Goal: Find specific page/section: Locate a particular part of the current website

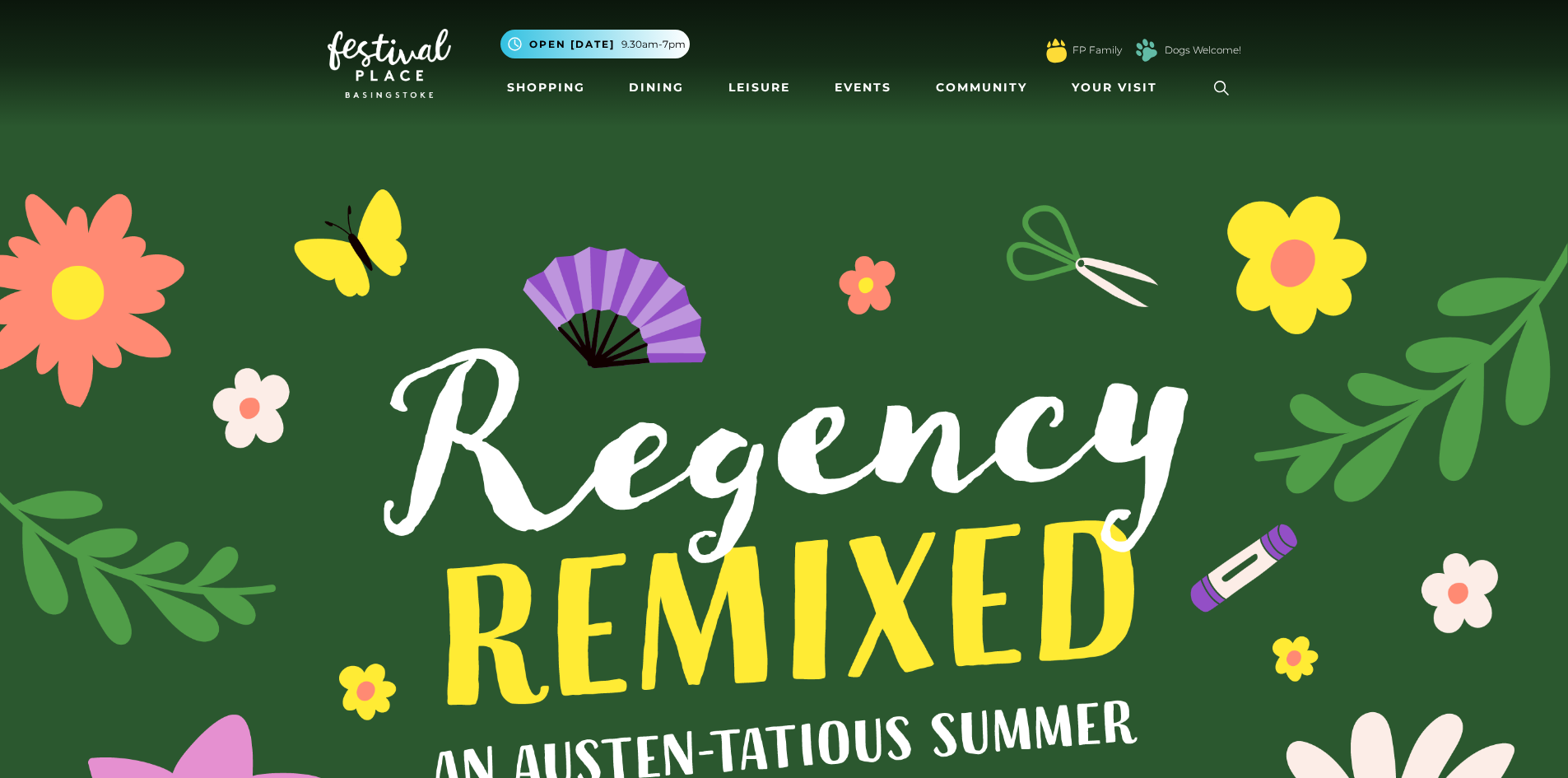
click at [1216, 86] on icon at bounding box center [1222, 89] width 25 height 25
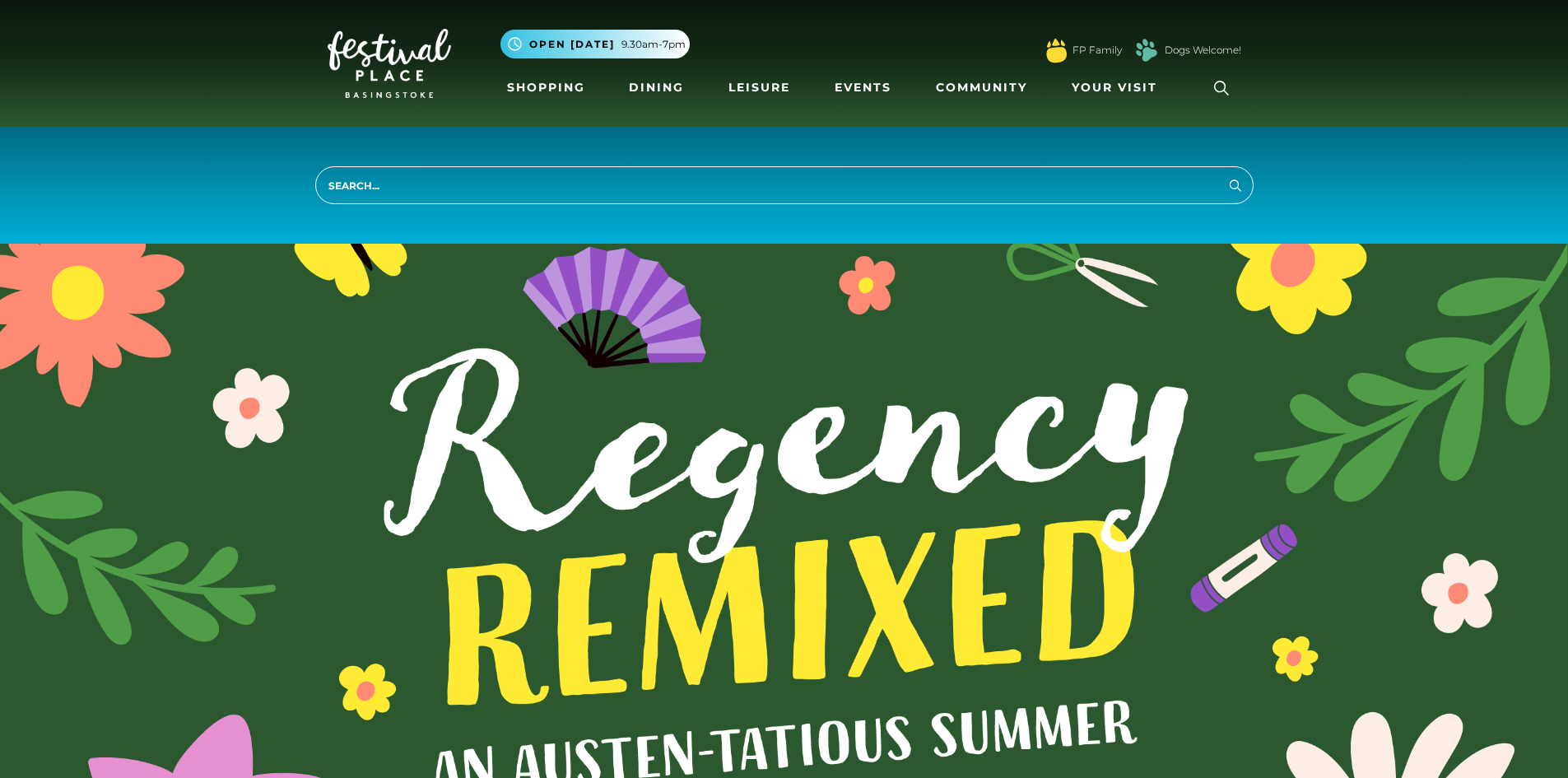
click at [388, 182] on input "search" at bounding box center [784, 185] width 938 height 38
type input "bubble citea"
click at [1226, 175] on button "Search" at bounding box center [1236, 185] width 20 height 21
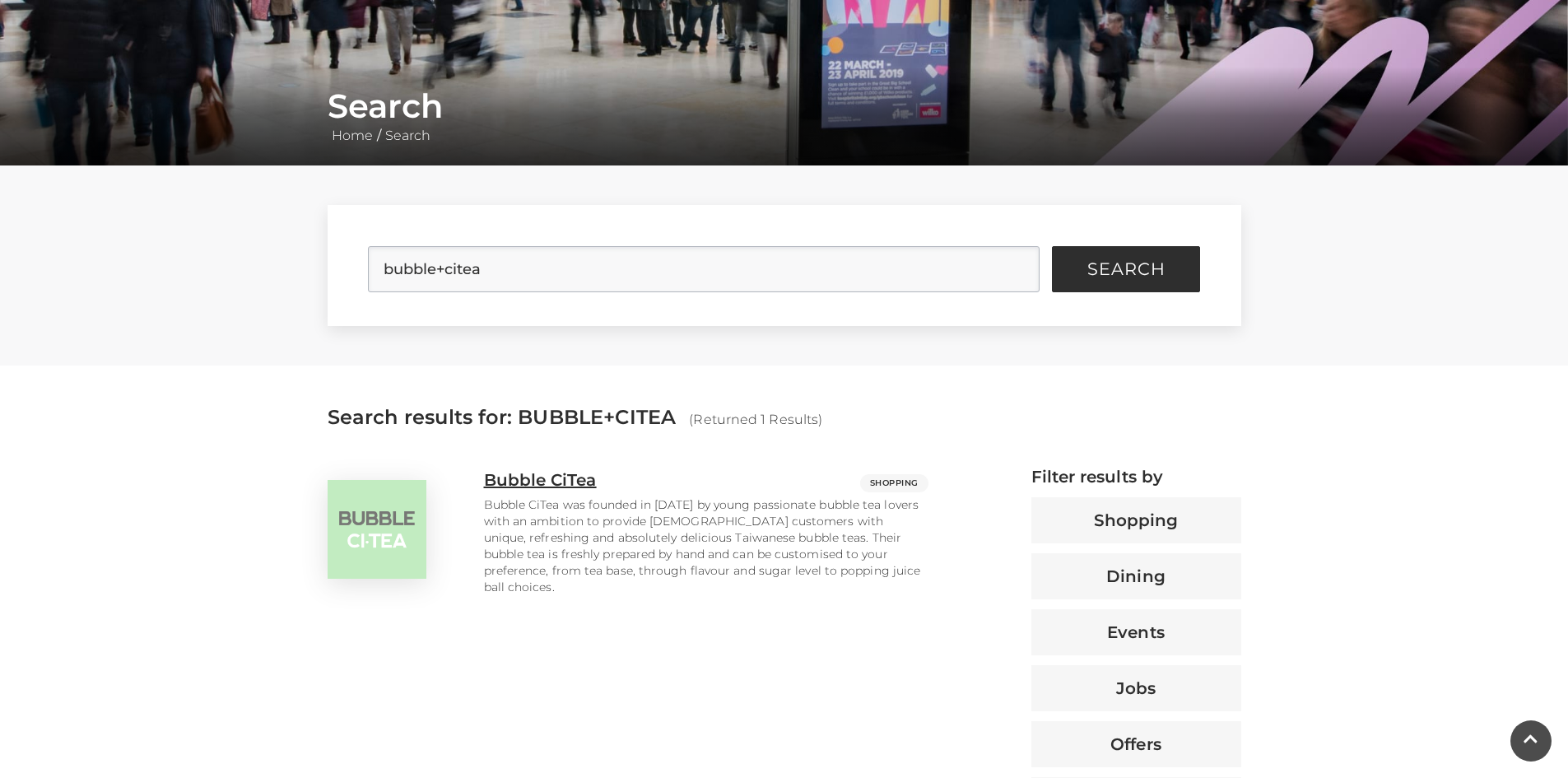
scroll to position [247, 0]
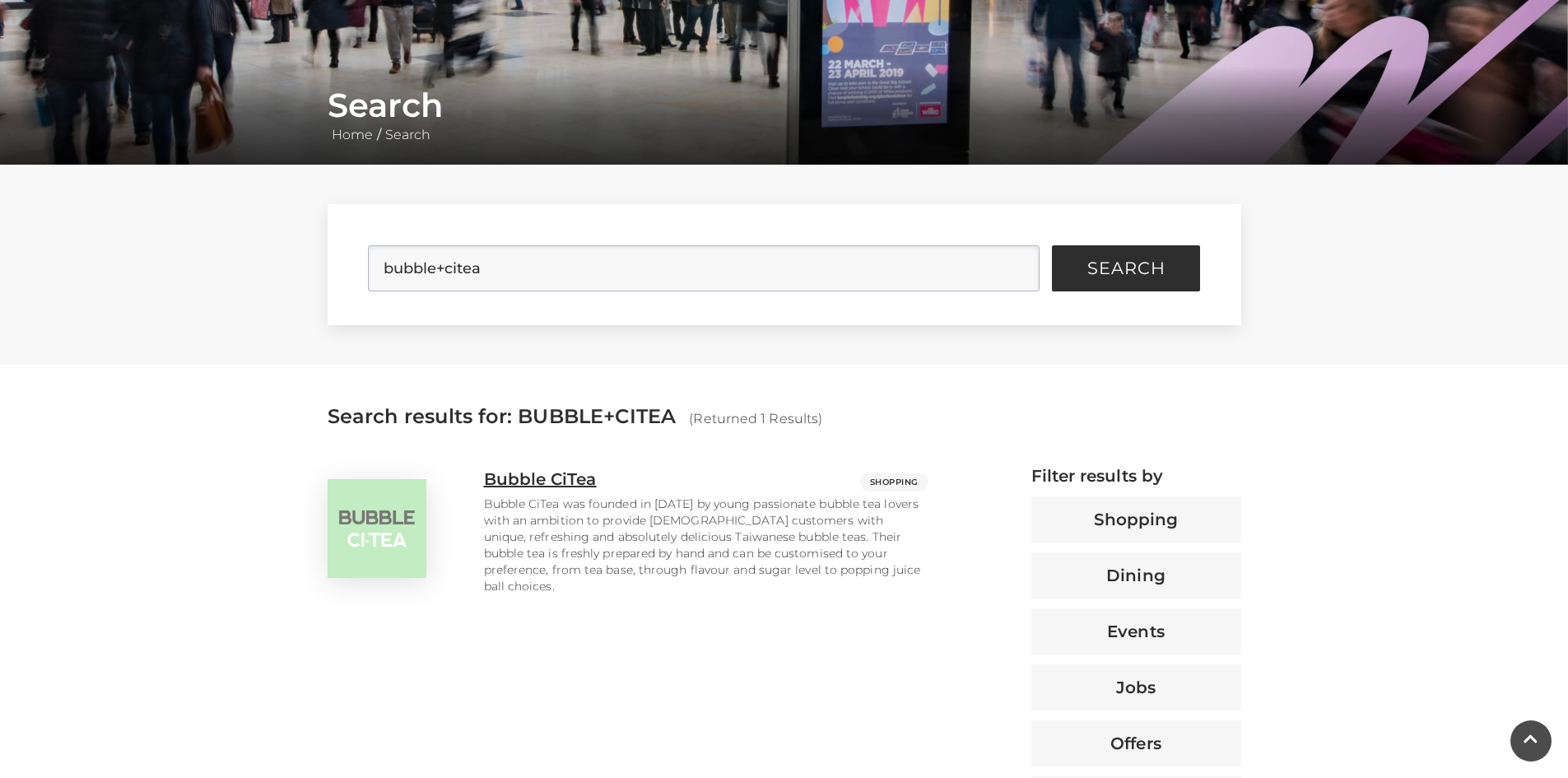
click at [566, 476] on h3 "Bubble CiTea" at bounding box center [540, 479] width 113 height 20
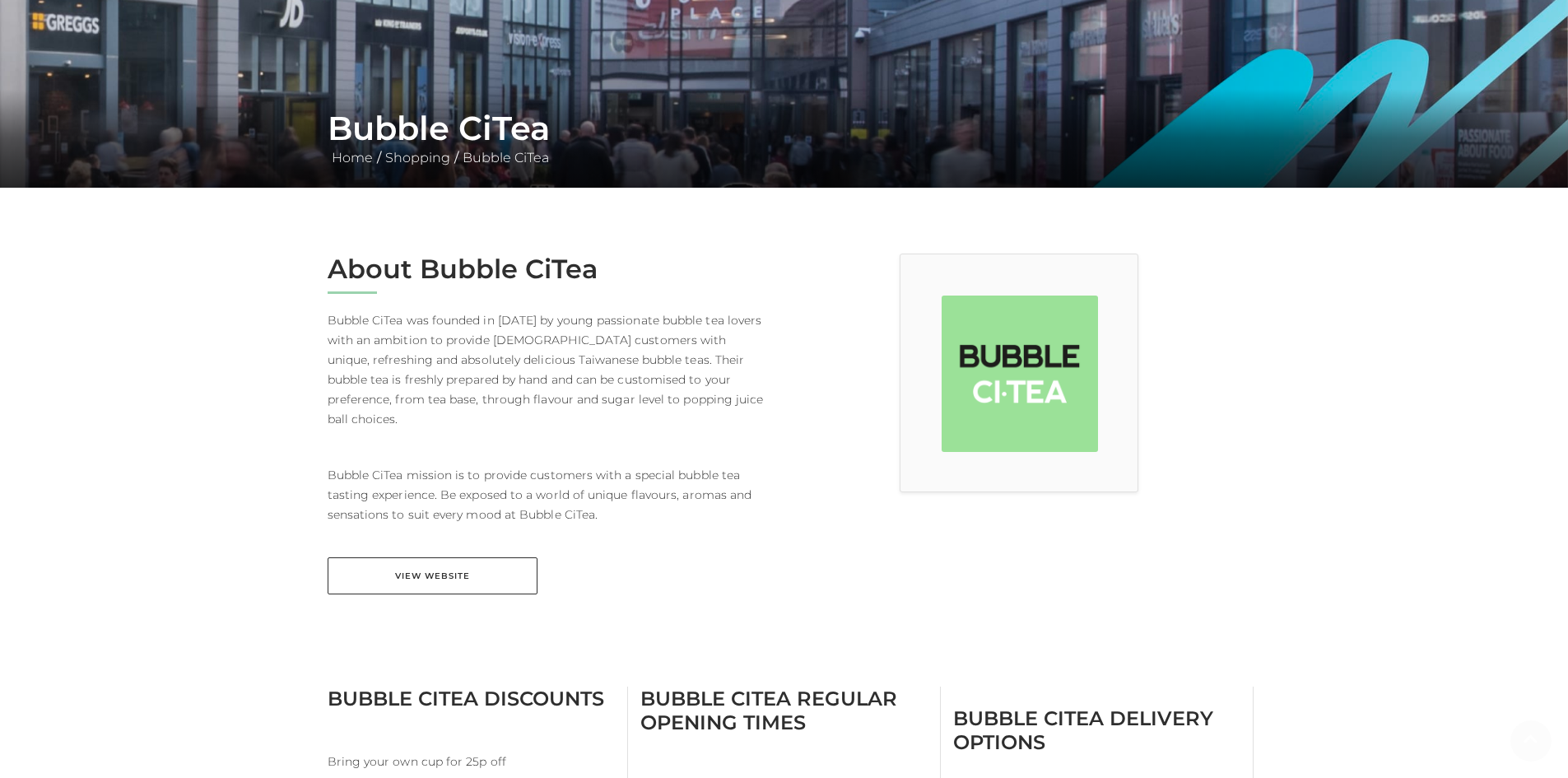
scroll to position [247, 0]
